Goal: Information Seeking & Learning: Learn about a topic

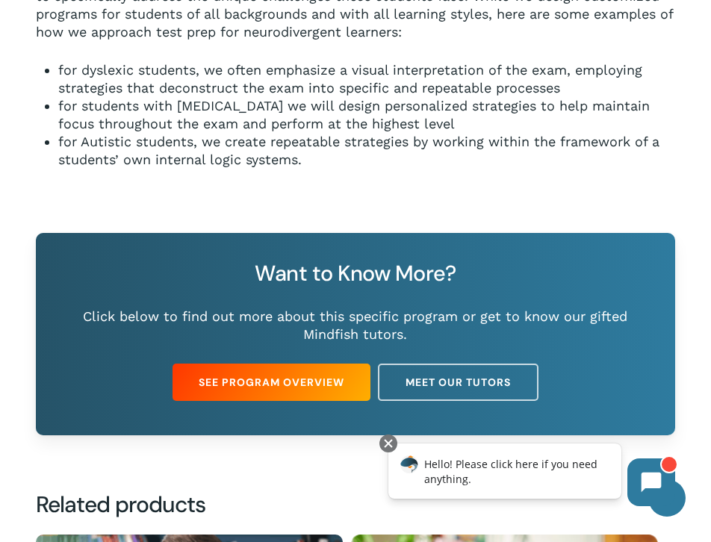
scroll to position [1211, 0]
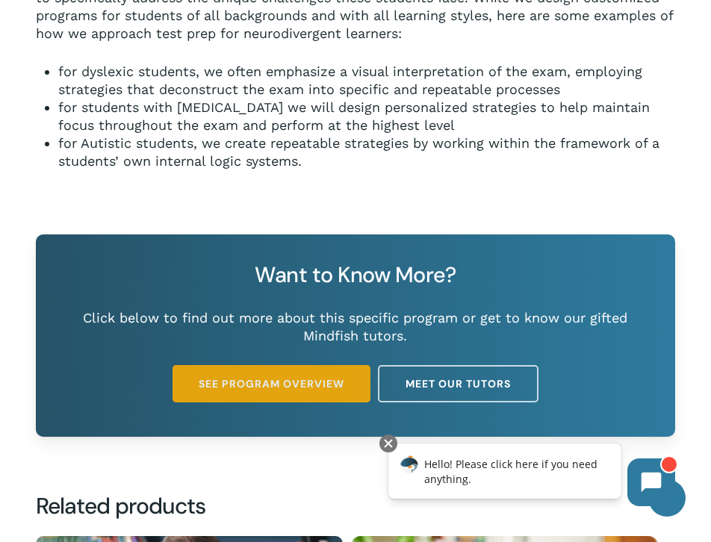
click at [272, 392] on link "See Program Overview" at bounding box center [272, 383] width 198 height 37
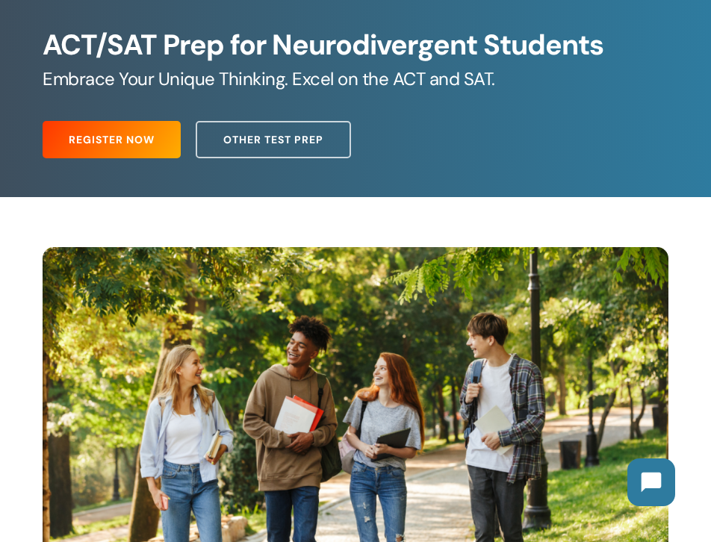
scroll to position [170, 0]
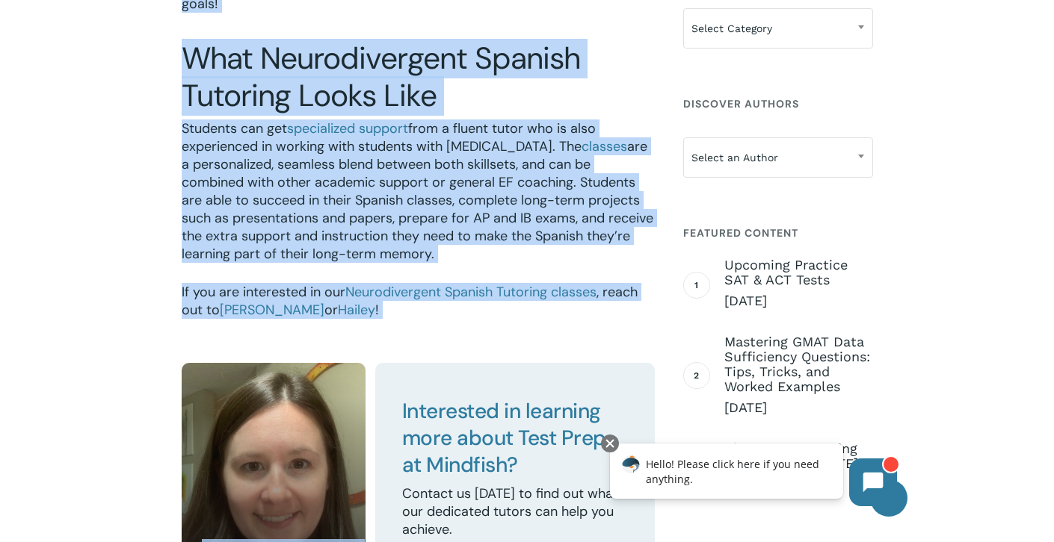
scroll to position [3596, 0]
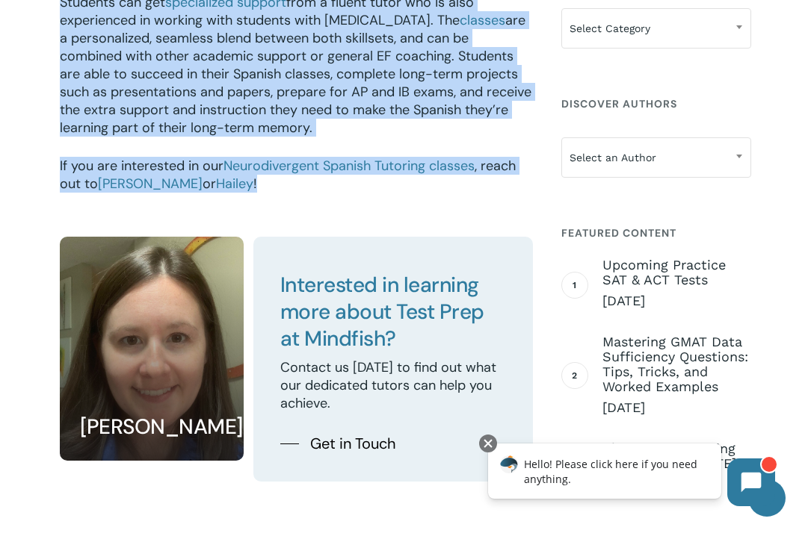
drag, startPoint x: 58, startPoint y: 208, endPoint x: 333, endPoint y: 220, distance: 276.0
copy div "Loremips dolo SITA cons adipiscing elitsed do eiu 08 temporinc utlaboreetd magn…"
